Goal: Information Seeking & Learning: Compare options

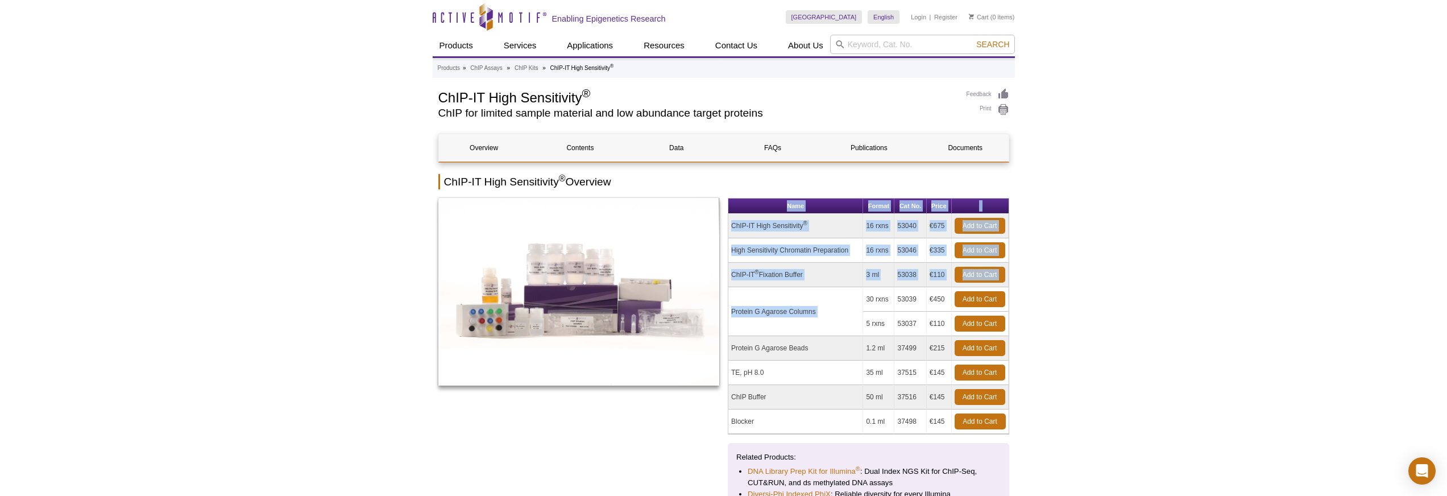
drag, startPoint x: 724, startPoint y: 272, endPoint x: 886, endPoint y: 288, distance: 162.2
click at [886, 288] on div "Name Format Cat No. Price ChIP-IT High Sensitivity ® 16 rxns 53040 €675 Add to …" at bounding box center [723, 359] width 571 height 322
click at [885, 288] on td "30 rxns" at bounding box center [878, 299] width 31 height 24
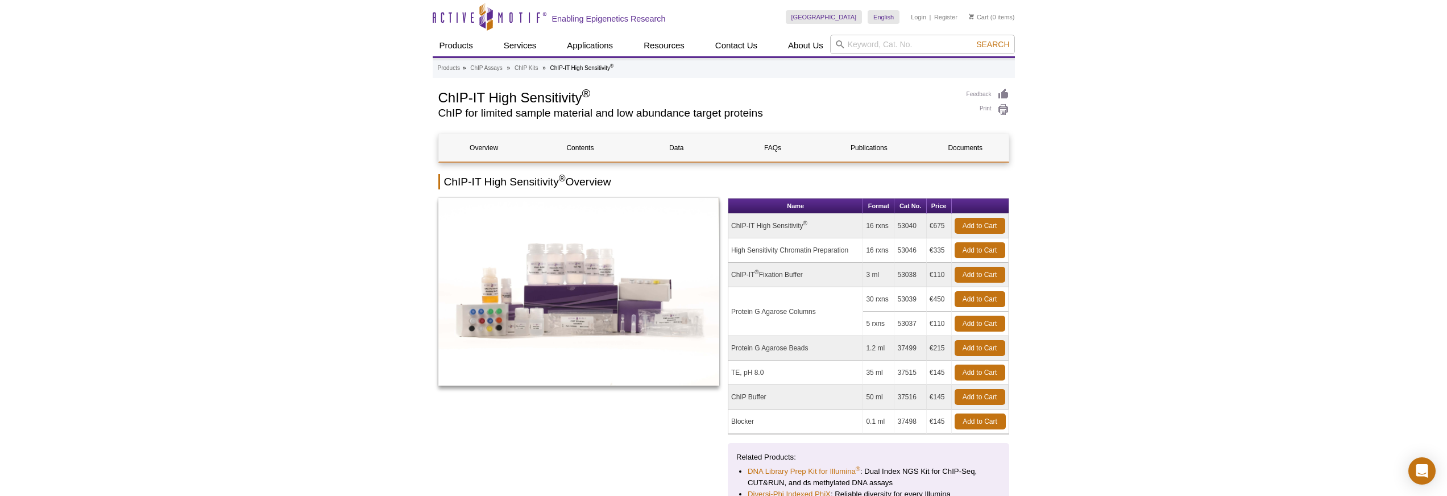
click at [867, 280] on td "3 ml" at bounding box center [878, 275] width 31 height 24
drag, startPoint x: 733, startPoint y: 251, endPoint x: 945, endPoint y: 250, distance: 212.6
click at [945, 250] on tr "High Sensitivity Chromatin Preparation 16 rxns 53046 €335 Add to Cart" at bounding box center [868, 250] width 280 height 24
drag, startPoint x: 731, startPoint y: 276, endPoint x: 937, endPoint y: 282, distance: 206.4
click at [937, 282] on tr "ChIP-IT ® Fixation Buffer 3 ml 53038 €110 Add to Cart" at bounding box center [868, 275] width 280 height 24
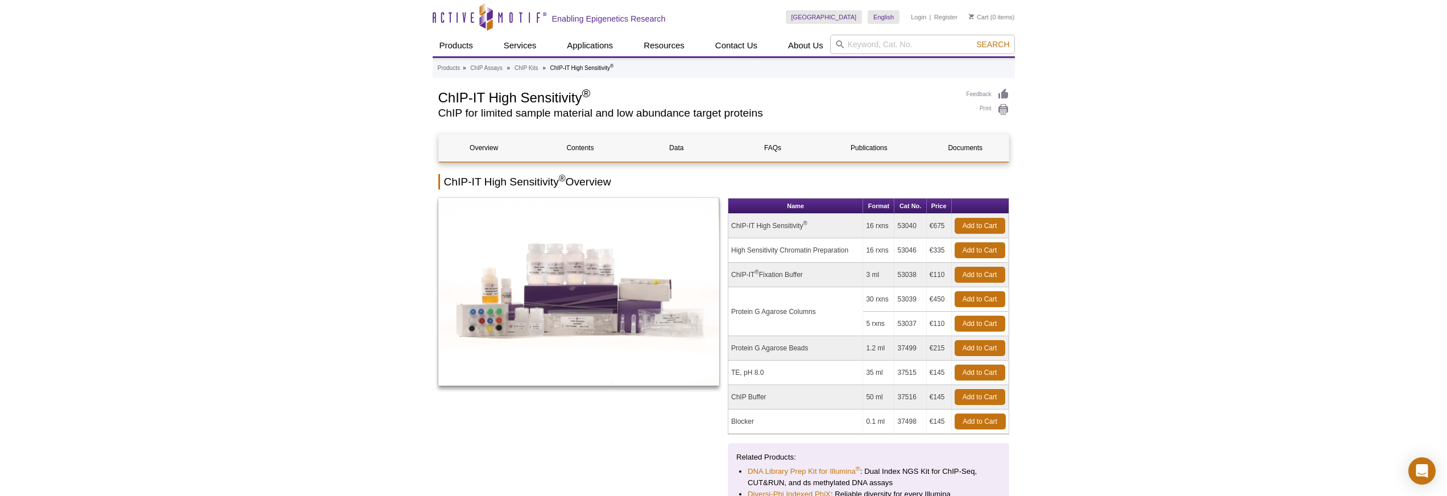
click at [849, 286] on td "ChIP-IT ® Fixation Buffer" at bounding box center [795, 275] width 135 height 24
click at [816, 260] on td "High Sensitivity Chromatin Preparation" at bounding box center [795, 250] width 135 height 24
click at [815, 256] on td "High Sensitivity Chromatin Preparation" at bounding box center [795, 250] width 135 height 24
click at [821, 252] on td "High Sensitivity Chromatin Preparation" at bounding box center [795, 250] width 135 height 24
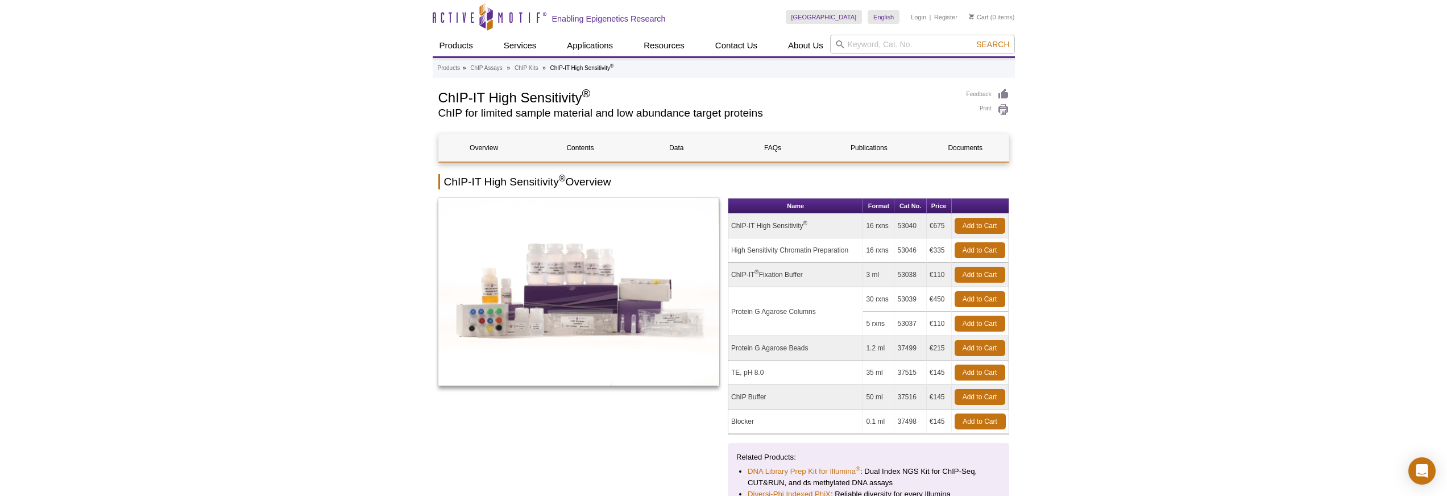
click at [821, 252] on td "High Sensitivity Chromatin Preparation" at bounding box center [795, 250] width 135 height 24
